Goal: Task Accomplishment & Management: Use online tool/utility

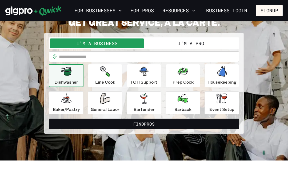
scroll to position [38, 0]
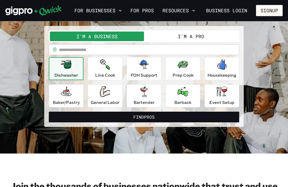
click at [210, 38] on button "I'm a Pro" at bounding box center [191, 37] width 94 height 10
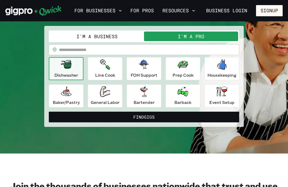
click at [116, 36] on button "I'm a Business" at bounding box center [97, 37] width 94 height 10
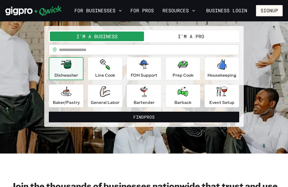
click at [106, 50] on input "text" at bounding box center [149, 49] width 181 height 11
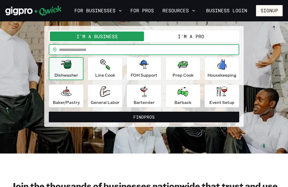
scroll to position [38, 0]
type input "*****"
click at [154, 115] on button "Find Pros" at bounding box center [144, 117] width 191 height 11
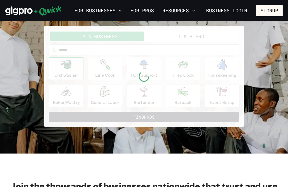
scroll to position [38, 0]
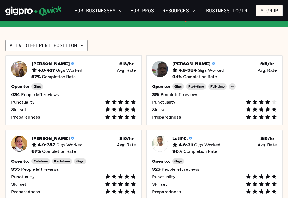
scroll to position [102, 0]
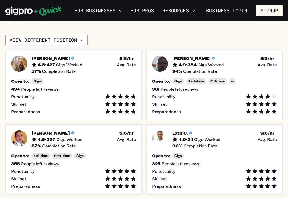
click at [81, 38] on icon "button" at bounding box center [81, 39] width 5 height 5
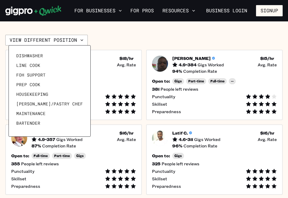
click at [45, 76] on link "FOH Support" at bounding box center [49, 75] width 71 height 10
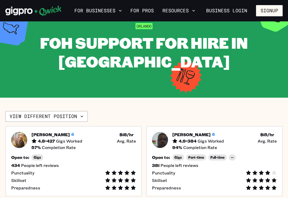
scroll to position [23, 0]
